Goal: Task Accomplishment & Management: Complete application form

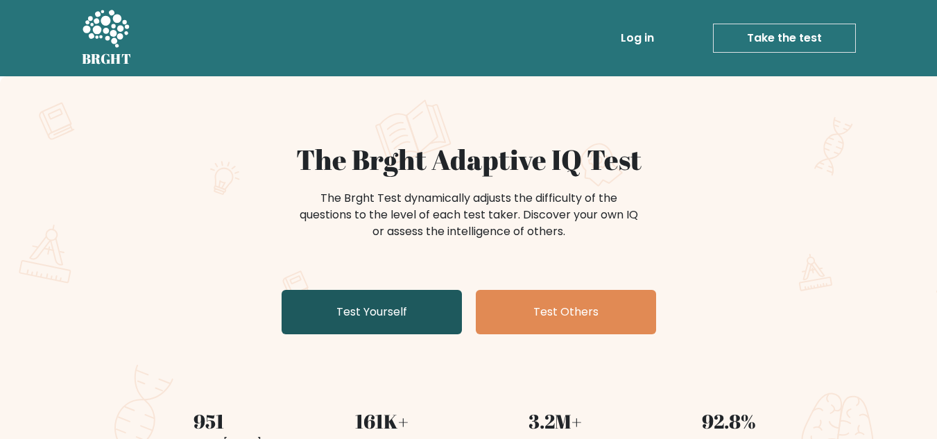
click at [369, 322] on link "Test Yourself" at bounding box center [372, 312] width 180 height 44
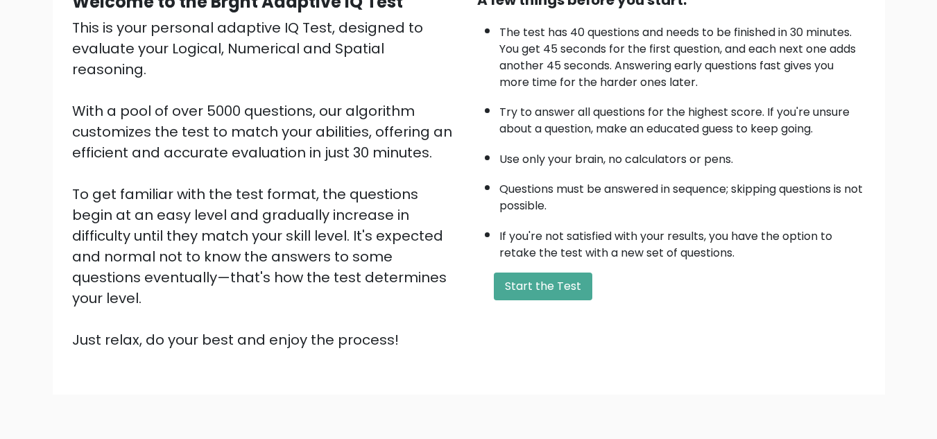
scroll to position [155, 0]
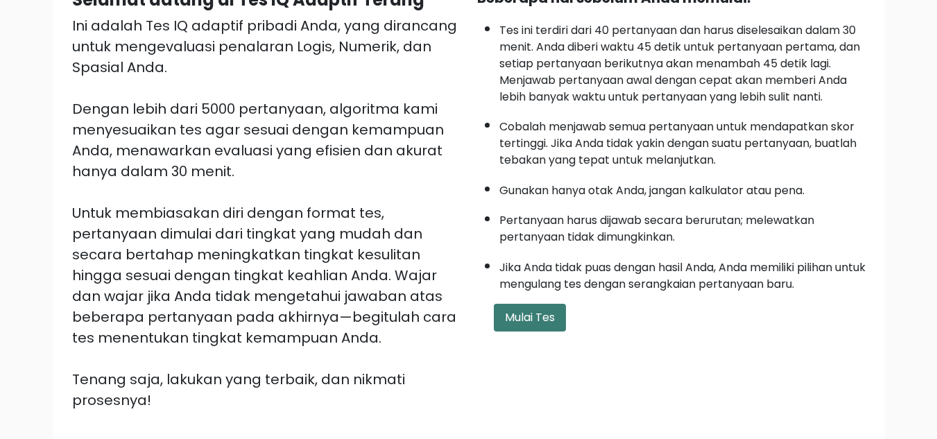
click at [529, 326] on button "Mulai Tes" at bounding box center [530, 318] width 72 height 28
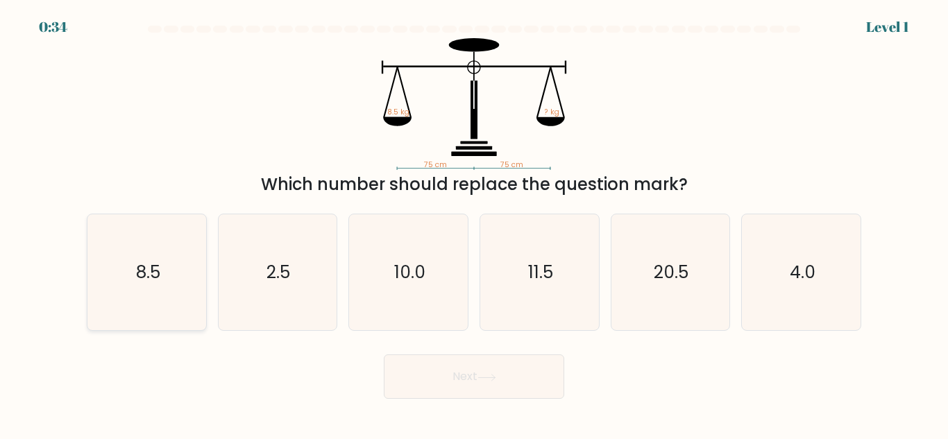
click at [119, 316] on icon "8.5" at bounding box center [147, 272] width 116 height 116
click at [474, 223] on input "a. 8.5" at bounding box center [474, 221] width 1 height 3
radio input "true"
click at [445, 382] on button "Next" at bounding box center [474, 377] width 180 height 44
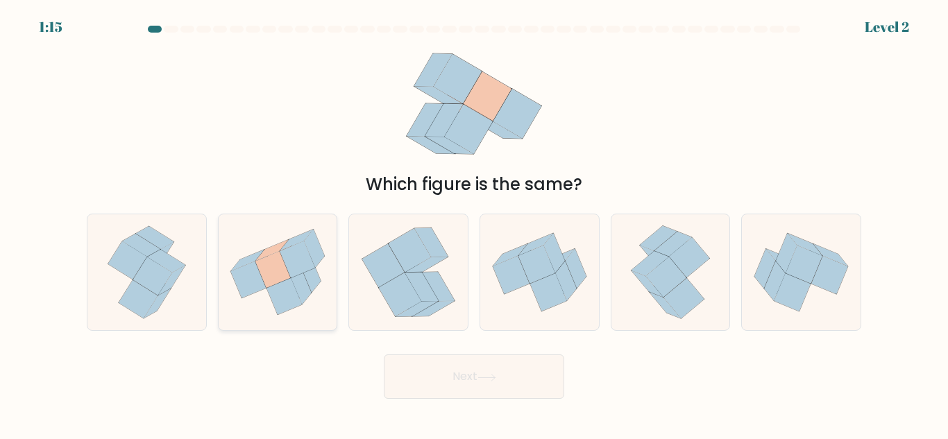
click at [297, 304] on icon at bounding box center [283, 296] width 35 height 37
click at [474, 223] on input "b." at bounding box center [474, 221] width 1 height 3
radio input "true"
click at [445, 392] on button "Next" at bounding box center [474, 377] width 180 height 44
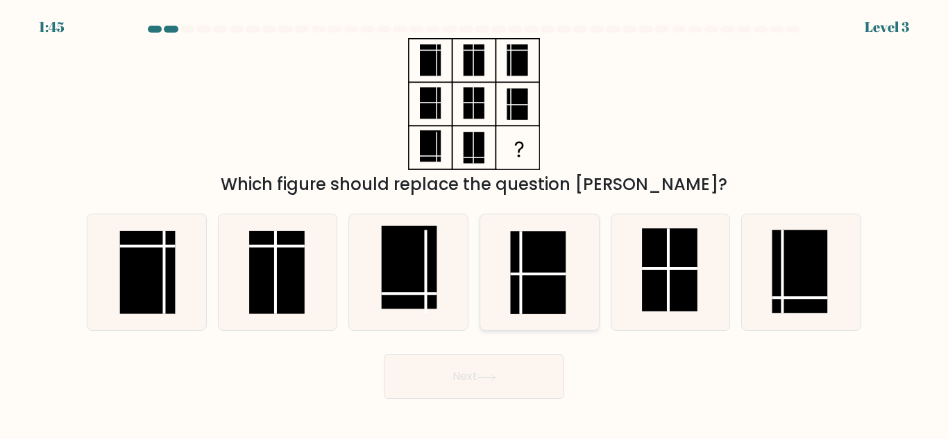
click at [534, 278] on rect at bounding box center [538, 272] width 56 height 83
click at [475, 223] on input "d." at bounding box center [474, 221] width 1 height 3
radio input "true"
click at [506, 389] on button "Next" at bounding box center [474, 377] width 180 height 44
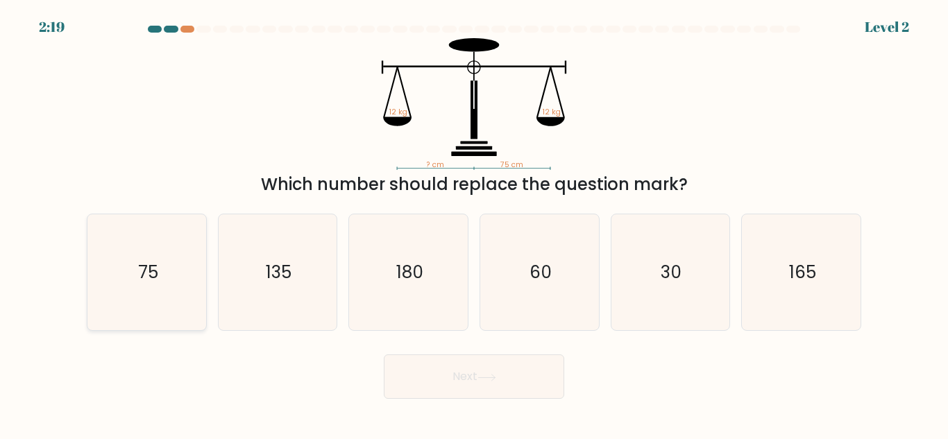
click at [198, 296] on icon "75" at bounding box center [147, 272] width 116 height 116
click at [474, 223] on input "a. 75" at bounding box center [474, 221] width 1 height 3
radio input "true"
click at [423, 375] on button "Next" at bounding box center [474, 377] width 180 height 44
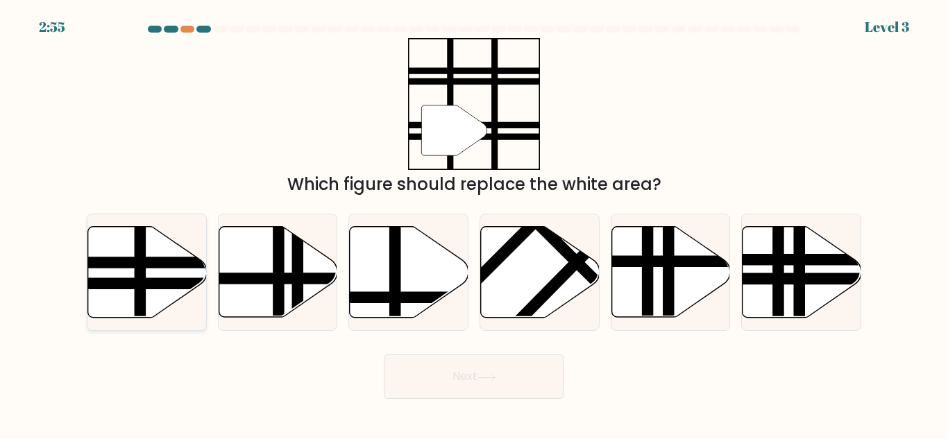
click at [180, 300] on icon at bounding box center [146, 272] width 119 height 92
click at [474, 223] on input "a." at bounding box center [474, 221] width 1 height 3
radio input "true"
click at [414, 375] on button "Next" at bounding box center [474, 377] width 180 height 44
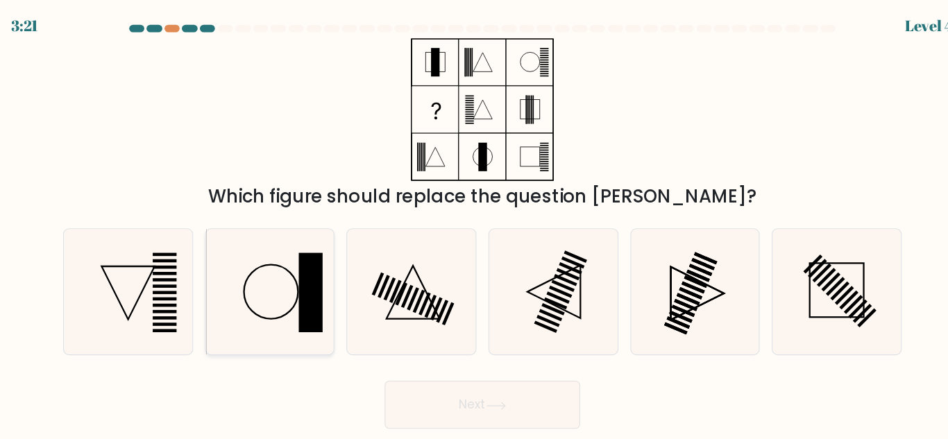
click at [291, 280] on icon at bounding box center [277, 272] width 116 height 116
click at [474, 223] on input "b." at bounding box center [474, 221] width 1 height 3
radio input "true"
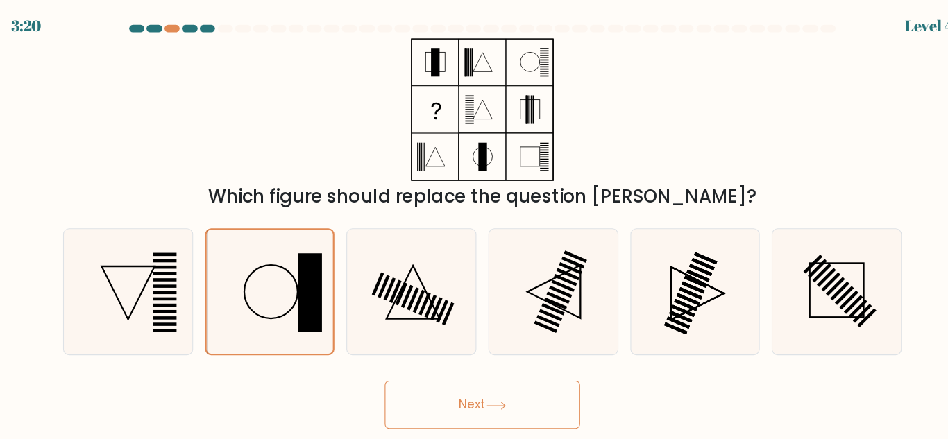
click at [468, 380] on button "Next" at bounding box center [474, 377] width 180 height 44
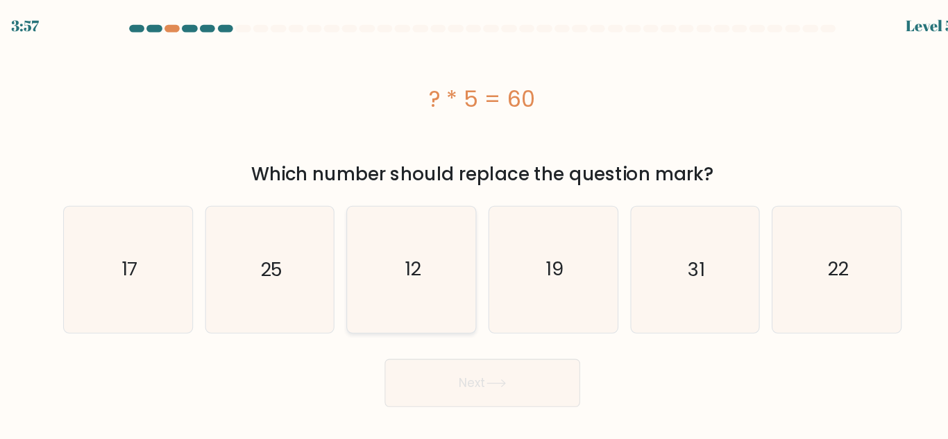
click at [404, 275] on icon "12" at bounding box center [408, 252] width 116 height 116
click at [474, 223] on input "c. 12" at bounding box center [474, 221] width 1 height 3
radio input "true"
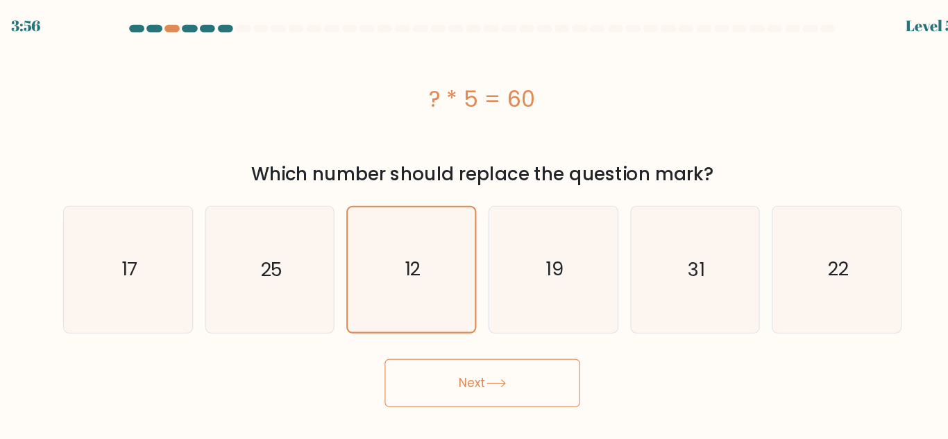
click at [445, 357] on button "Next" at bounding box center [474, 356] width 180 height 44
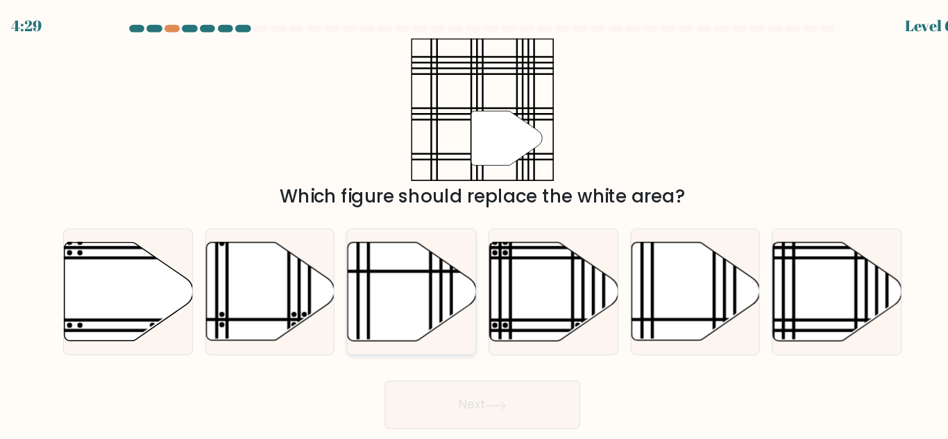
click at [415, 276] on icon at bounding box center [409, 272] width 119 height 91
click at [474, 223] on input "c." at bounding box center [474, 221] width 1 height 3
radio input "true"
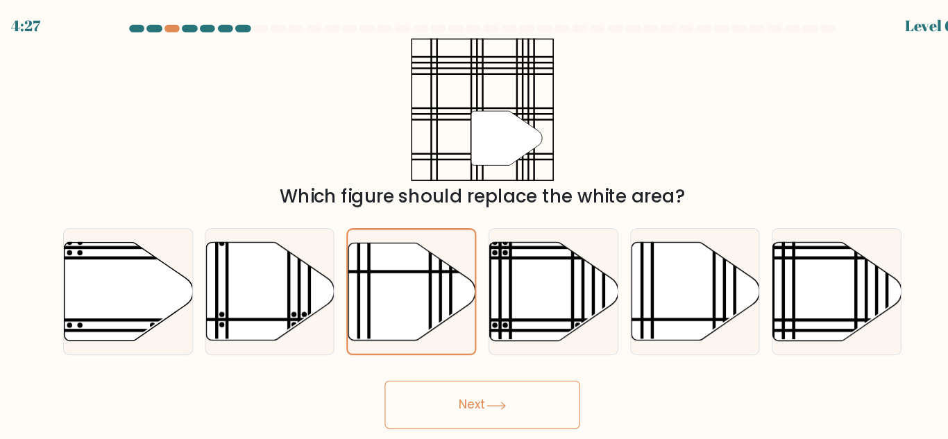
click at [473, 368] on button "Next" at bounding box center [474, 377] width 180 height 44
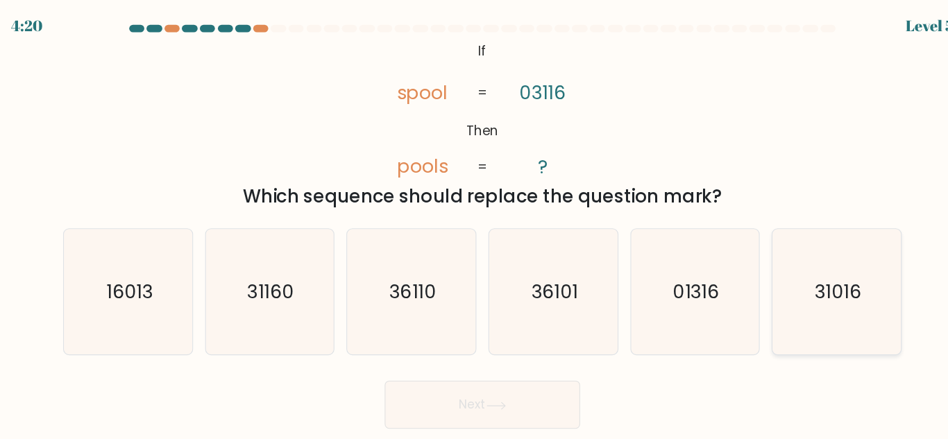
click at [807, 247] on icon "31016" at bounding box center [801, 272] width 116 height 116
click at [475, 223] on input "f. 31016" at bounding box center [474, 221] width 1 height 3
radio input "true"
click at [314, 282] on icon "31160" at bounding box center [277, 272] width 116 height 116
click at [474, 223] on input "b. 31160" at bounding box center [474, 221] width 1 height 3
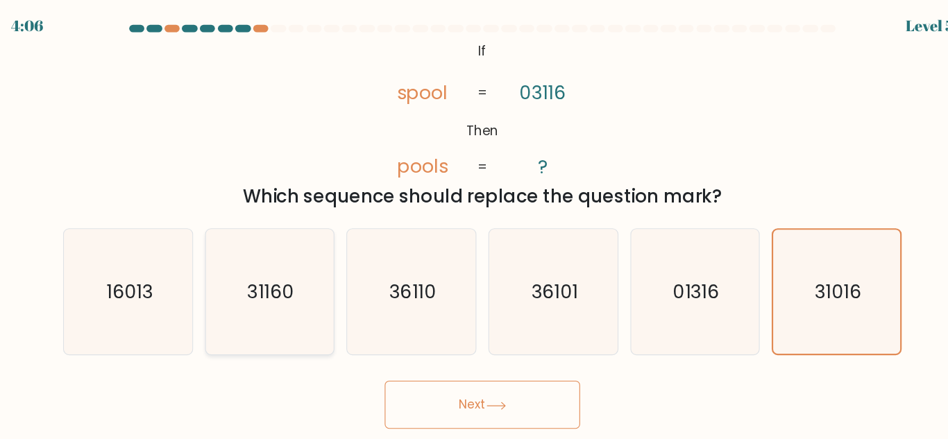
radio input "true"
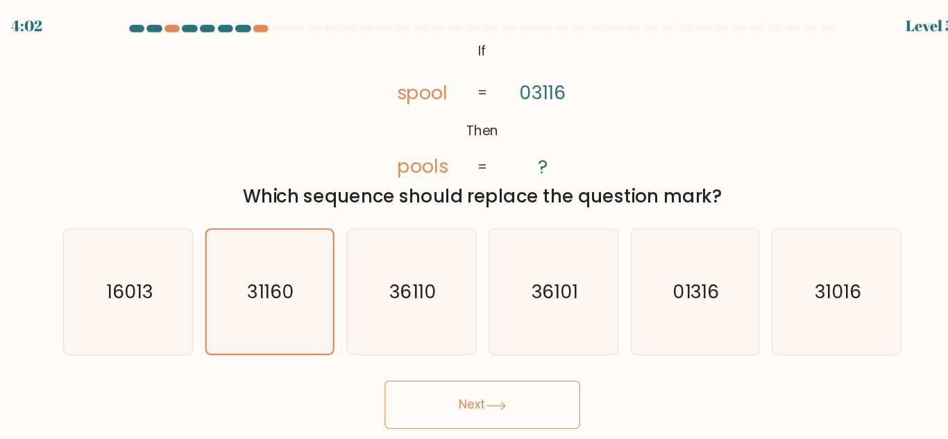
click at [509, 377] on button "Next" at bounding box center [474, 377] width 180 height 44
